Goal: Transaction & Acquisition: Purchase product/service

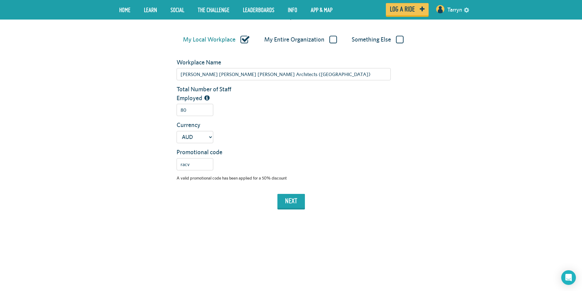
scroll to position [153, 0]
click at [295, 203] on button "next" at bounding box center [292, 200] width 28 height 14
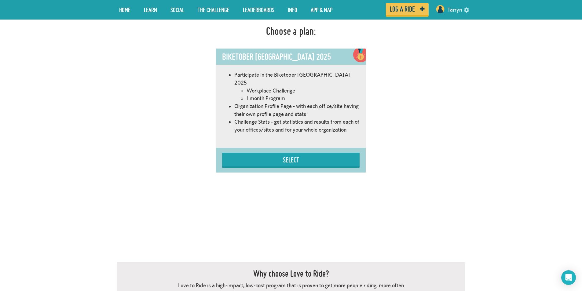
scroll to position [382, 0]
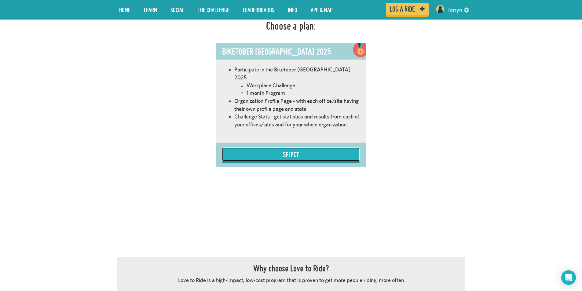
click at [295, 148] on button "Select" at bounding box center [291, 155] width 138 height 14
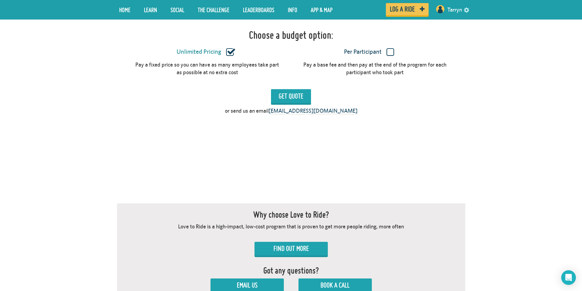
scroll to position [565, 0]
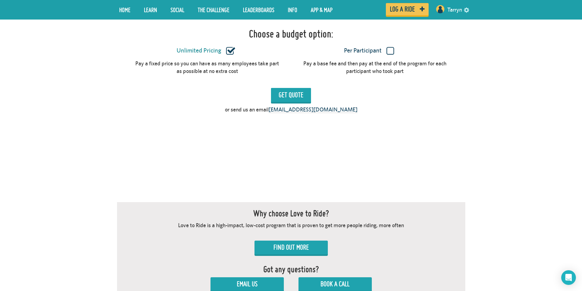
click at [390, 47] on label "Per Participant" at bounding box center [368, 51] width 145 height 8
click at [0, 0] on input "Per Participant" at bounding box center [0, 0] width 0 height 0
click at [299, 88] on input "Get Quote" at bounding box center [291, 95] width 40 height 14
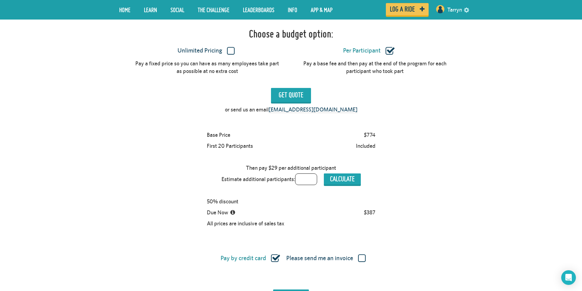
click at [306, 174] on input "text" at bounding box center [306, 180] width 22 height 12
type input "25"
click at [333, 175] on button "Calculate" at bounding box center [342, 179] width 37 height 11
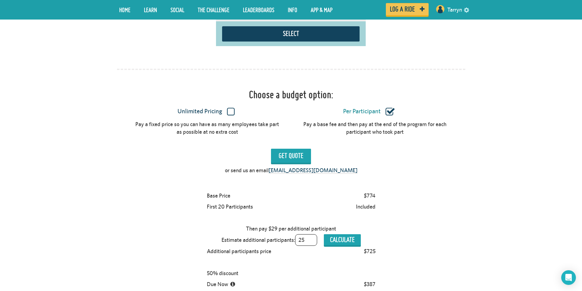
scroll to position [503, 0]
click at [229, 108] on label "Unlimited Pricing" at bounding box center [205, 112] width 145 height 8
click at [0, 0] on input "Unlimited Pricing" at bounding box center [0, 0] width 0 height 0
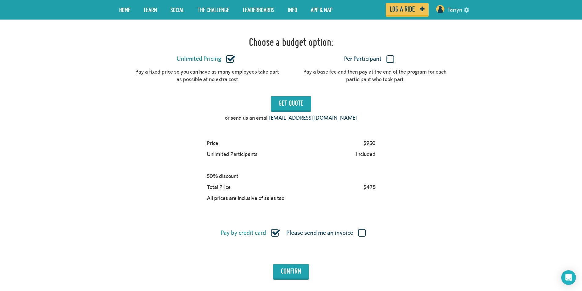
scroll to position [565, 0]
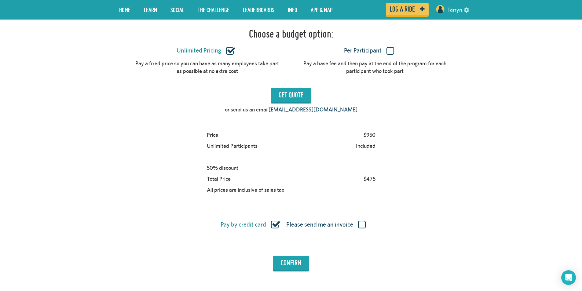
click at [359, 221] on label "Please send me an invoice" at bounding box center [325, 225] width 79 height 8
click at [0, 0] on input "Please send me an invoice" at bounding box center [0, 0] width 0 height 0
click at [303, 256] on input "Confirm" at bounding box center [291, 263] width 36 height 14
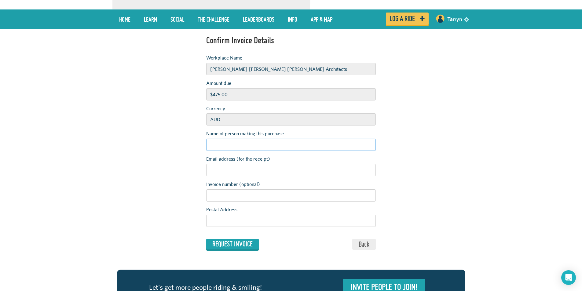
click at [261, 145] on input "Name of person making this purchase" at bounding box center [291, 145] width 170 height 12
type input "[PERSON_NAME]"
click at [245, 172] on input "Email address (for the receipt)" at bounding box center [291, 170] width 170 height 12
type input "a"
type input "[EMAIL_ADDRESS][DOMAIN_NAME]"
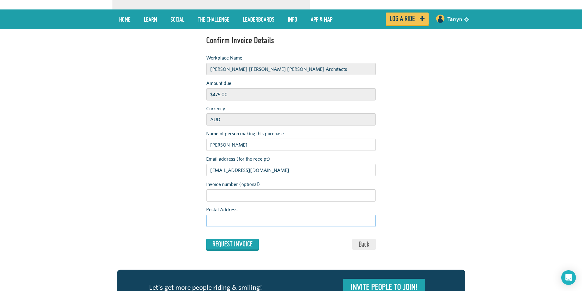
click at [251, 222] on input "Postal Address" at bounding box center [291, 221] width 170 height 12
type input "345 Swan St, Richmond VIC 3121"
click at [244, 247] on input "Request Invoice" at bounding box center [232, 244] width 53 height 10
